Goal: Task Accomplishment & Management: Use online tool/utility

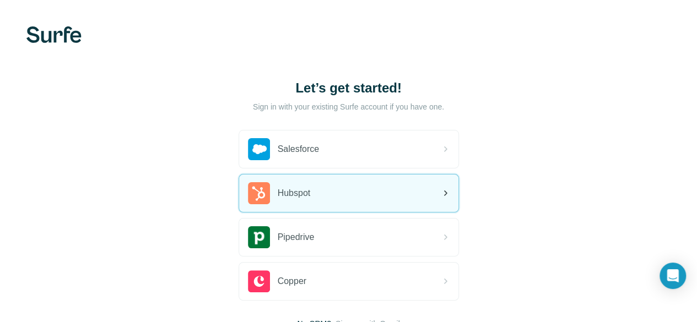
click at [239, 199] on div "Hubspot" at bounding box center [348, 193] width 219 height 37
